Goal: Obtain resource: Download file/media

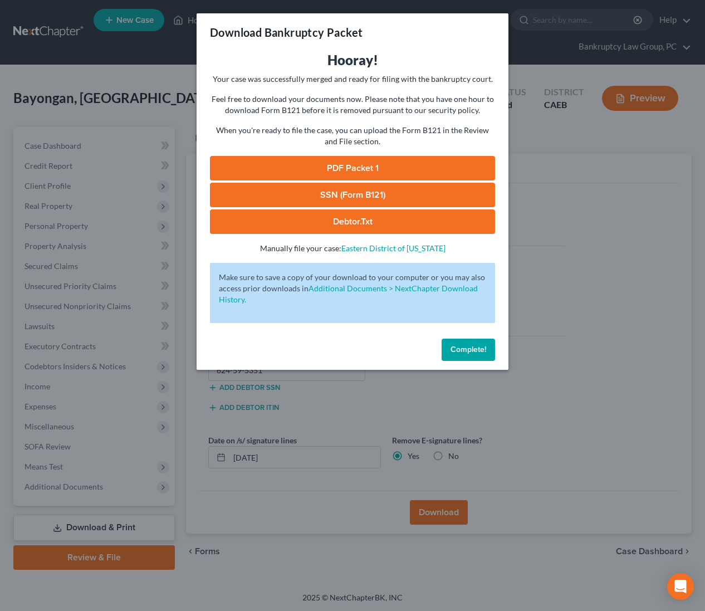
select select "2"
click at [345, 168] on link "PDF Packet 1" at bounding box center [352, 168] width 285 height 24
click at [411, 202] on link "SSN (Form B121)" at bounding box center [352, 195] width 285 height 24
click at [473, 347] on span "Complete!" at bounding box center [468, 349] width 36 height 9
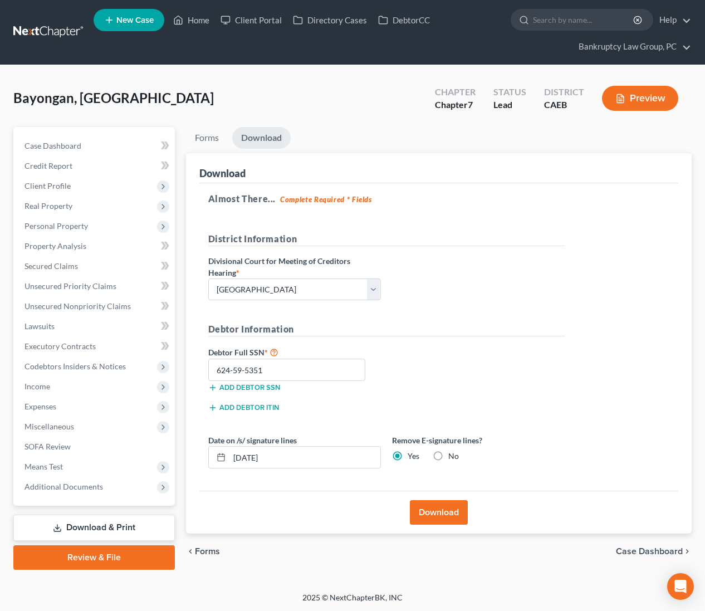
click at [124, 527] on link "Download & Print" at bounding box center [93, 527] width 161 height 26
click at [45, 430] on span "Miscellaneous" at bounding box center [49, 425] width 50 height 9
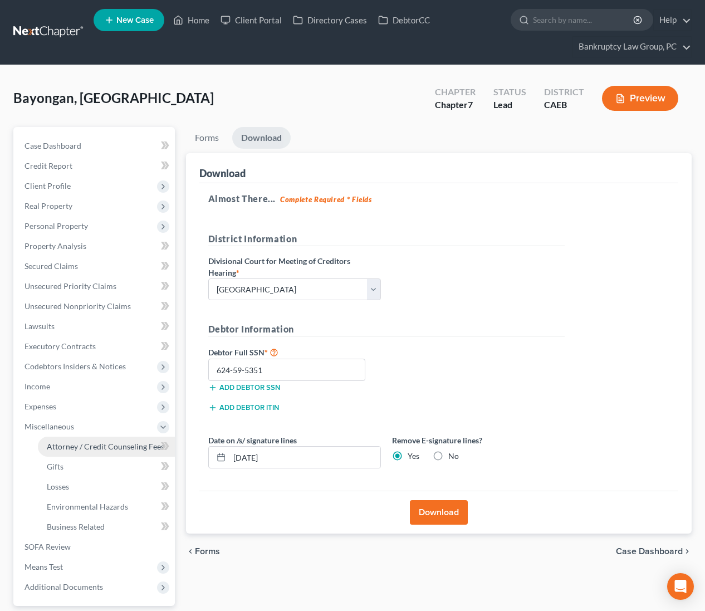
click at [52, 443] on span "Attorney / Credit Counseling Fees" at bounding box center [105, 445] width 117 height 9
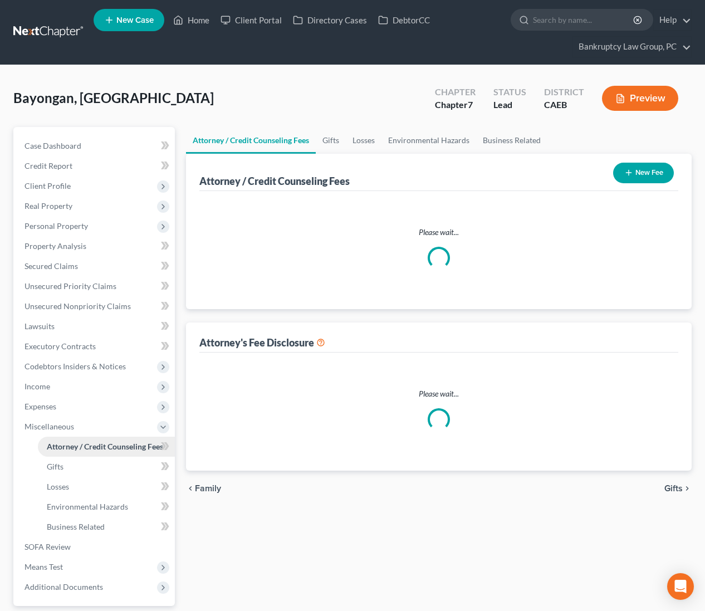
select select "2"
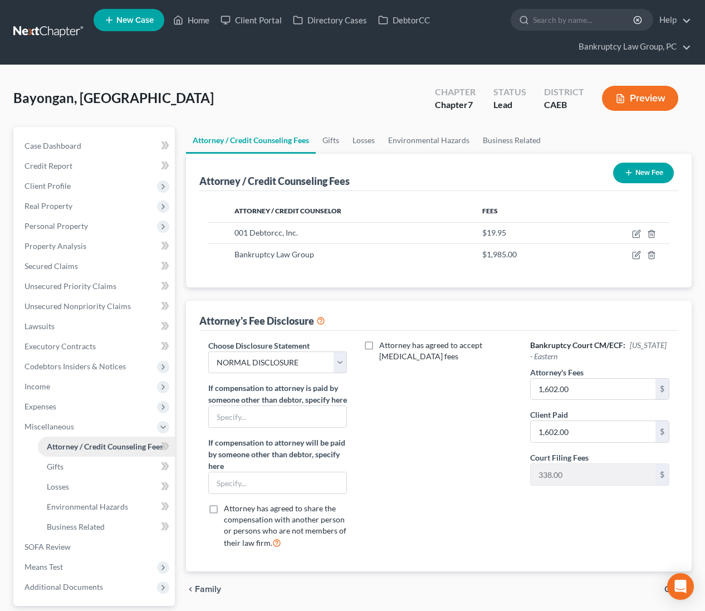
scroll to position [100, 0]
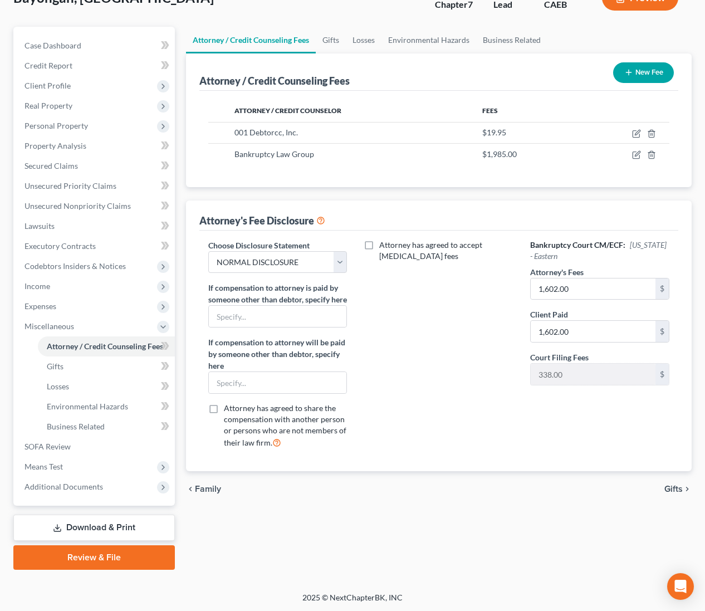
click at [99, 535] on link "Download & Print" at bounding box center [93, 527] width 161 height 26
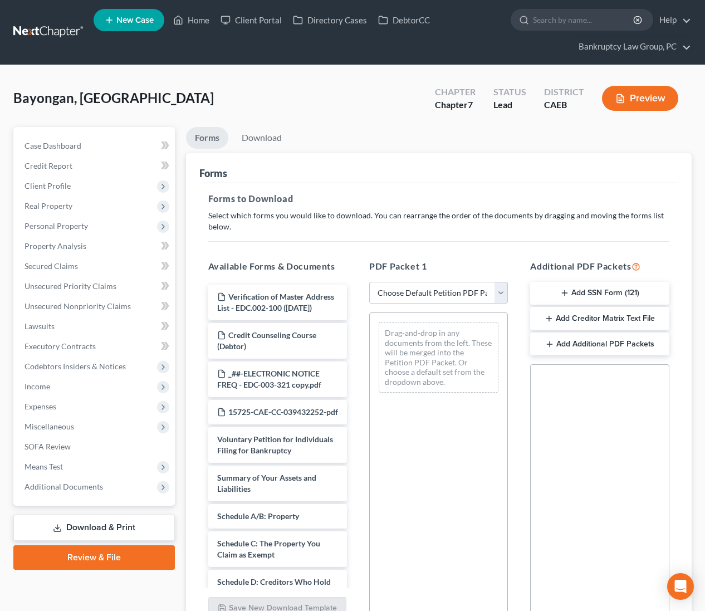
click at [598, 296] on button "Add SSN Form (121)" at bounding box center [599, 293] width 139 height 23
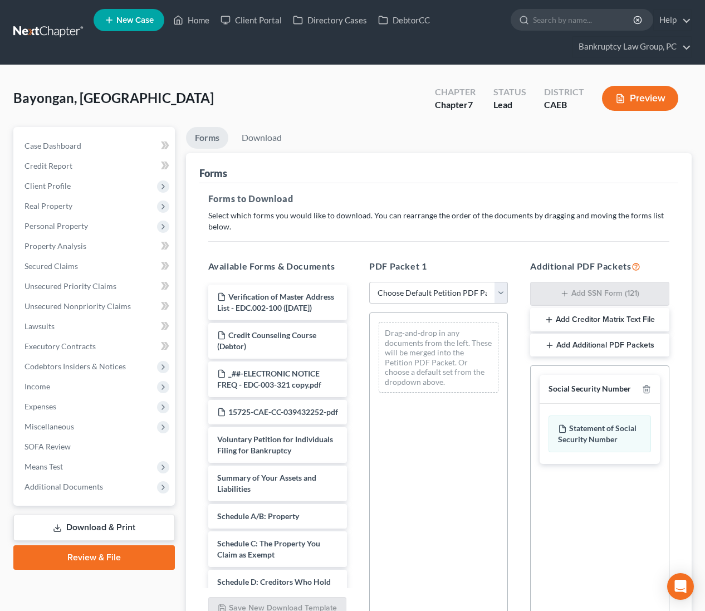
scroll to position [107, 0]
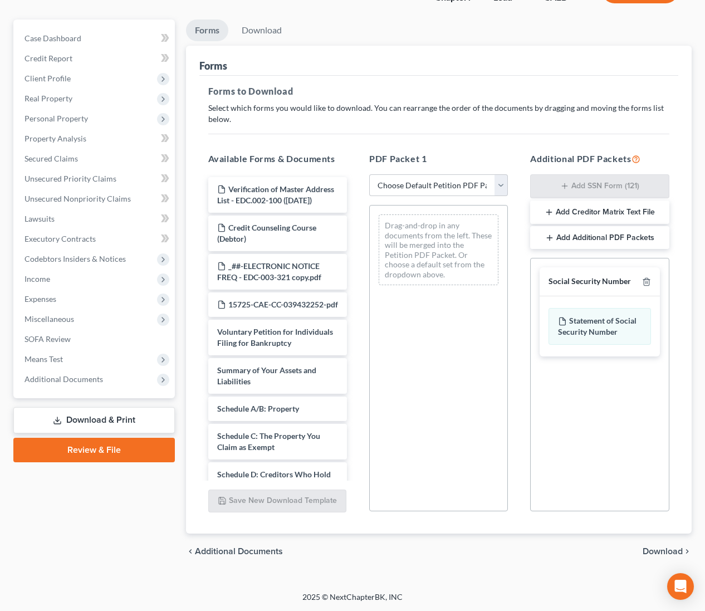
click at [653, 553] on span "Download" at bounding box center [662, 551] width 40 height 9
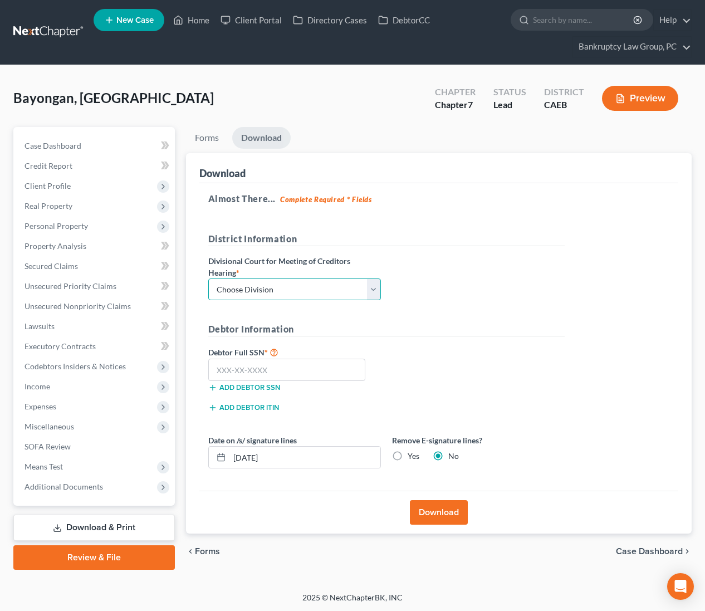
click at [360, 289] on select "Choose Division Fresno Modesto [GEOGRAPHIC_DATA]" at bounding box center [294, 289] width 173 height 22
select select "2"
click at [340, 366] on input "text" at bounding box center [287, 370] width 158 height 22
type input "624-59-5351"
click at [408, 453] on label "Yes" at bounding box center [414, 455] width 12 height 11
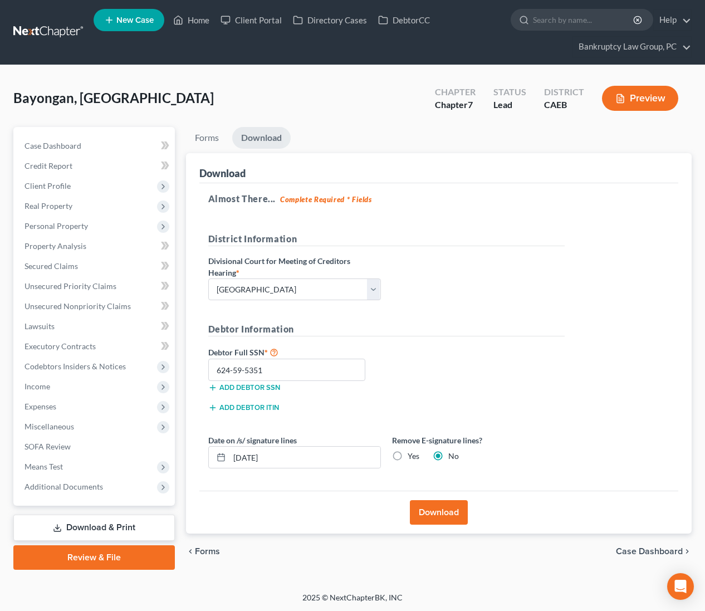
click at [412, 453] on input "Yes" at bounding box center [415, 453] width 7 height 7
radio input "true"
radio input "false"
click at [444, 506] on button "Download" at bounding box center [439, 512] width 58 height 24
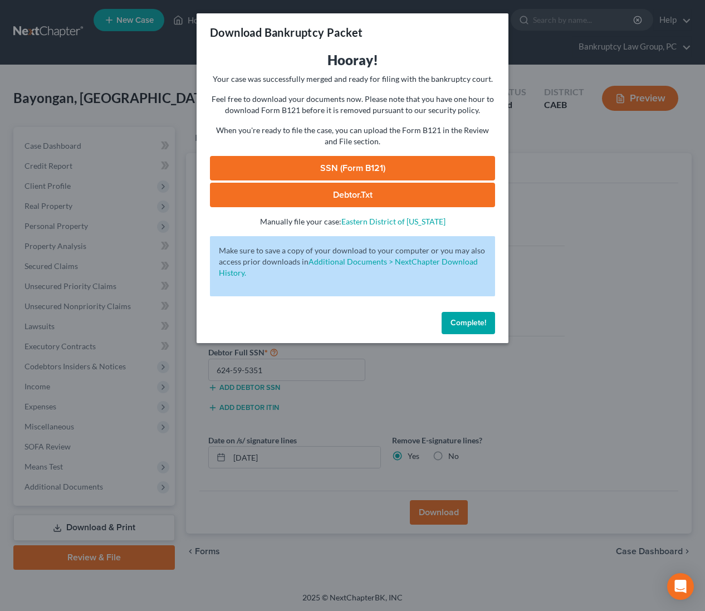
click at [348, 169] on link "SSN (Form B121)" at bounding box center [352, 168] width 285 height 24
click at [483, 322] on span "Complete!" at bounding box center [468, 322] width 36 height 9
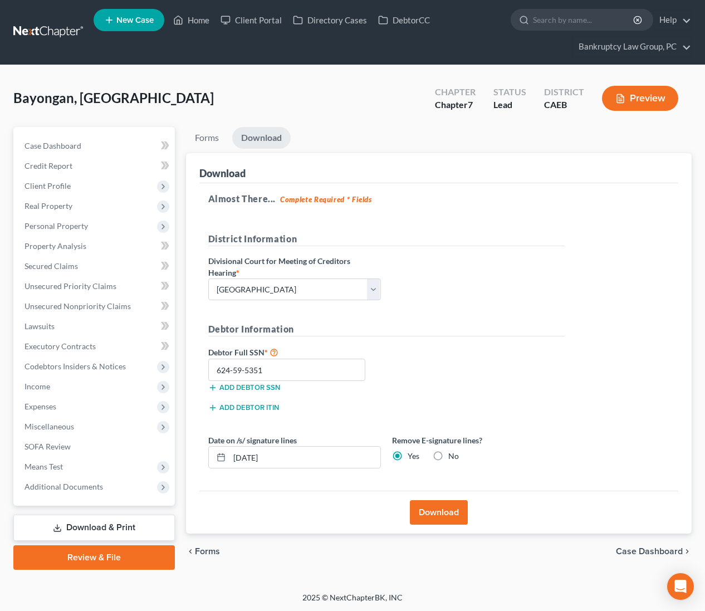
click at [665, 100] on button "Preview" at bounding box center [640, 98] width 76 height 25
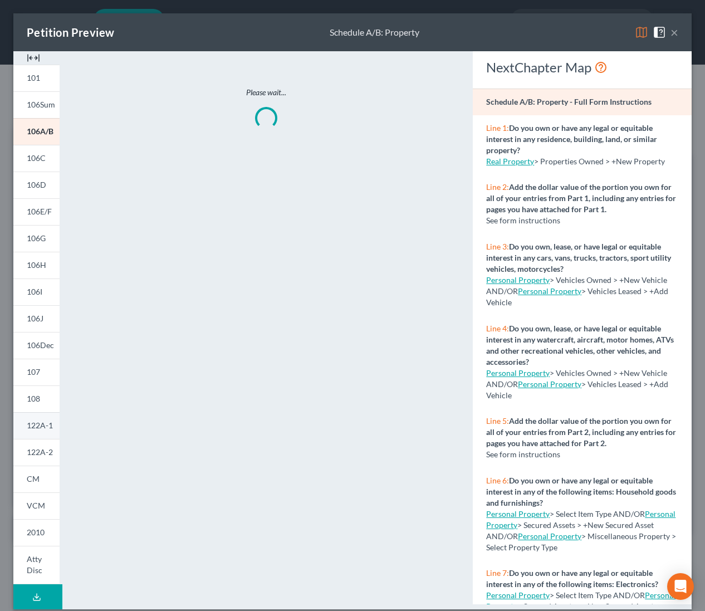
click at [36, 429] on span "122A-1" at bounding box center [40, 424] width 26 height 9
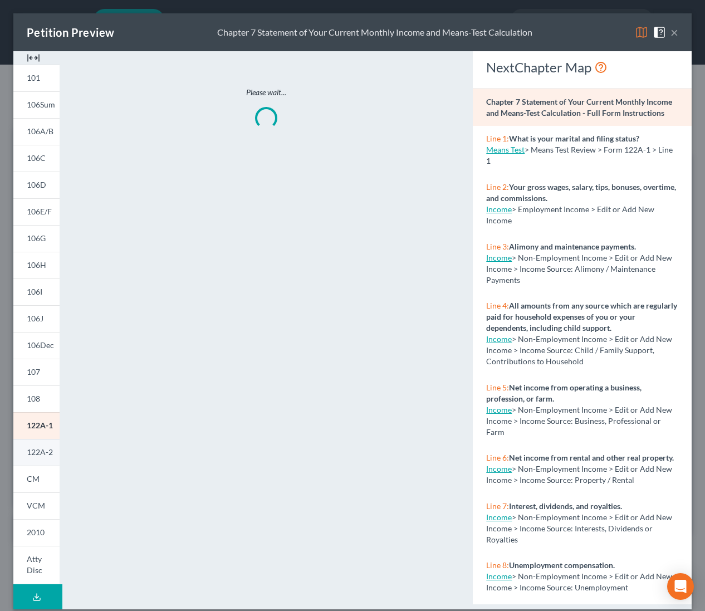
click at [35, 448] on span "122A-2" at bounding box center [40, 451] width 26 height 9
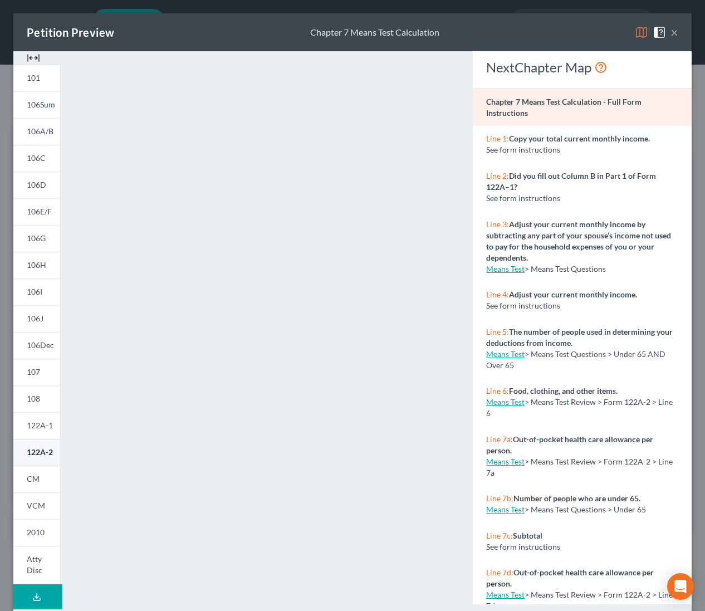
click at [51, 452] on span "122A-2" at bounding box center [40, 451] width 26 height 9
click at [674, 33] on button "×" at bounding box center [674, 32] width 8 height 13
